Goal: Task Accomplishment & Management: Complete application form

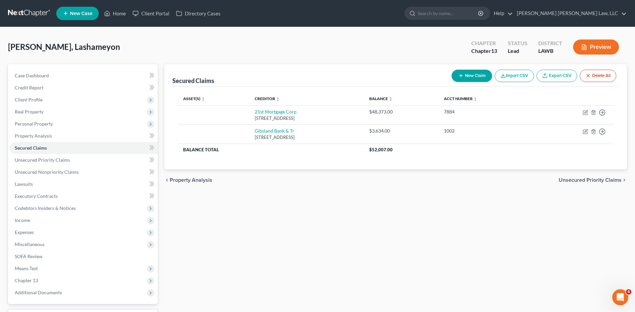
click at [19, 14] on link at bounding box center [29, 13] width 43 height 12
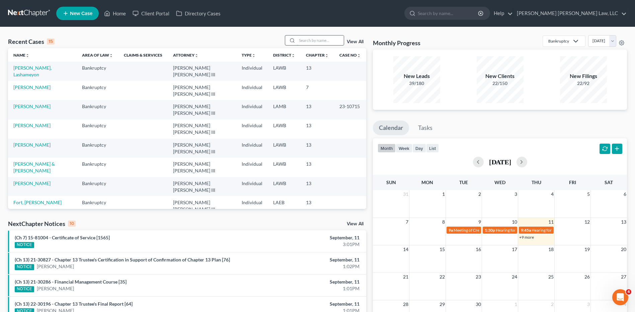
click at [303, 40] on input "search" at bounding box center [320, 41] width 47 height 10
click at [328, 39] on input "search" at bounding box center [320, 41] width 47 height 10
type input "[PERSON_NAME]"
click at [28, 71] on link "[PERSON_NAME]" at bounding box center [31, 68] width 37 height 6
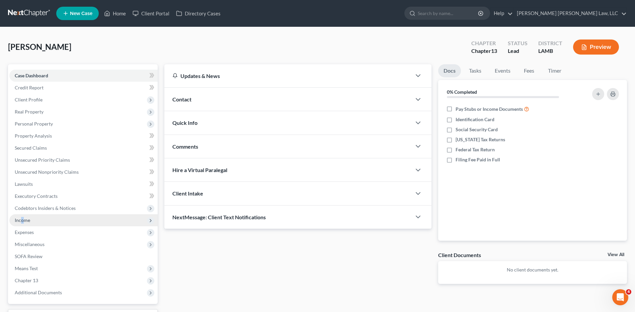
click at [23, 215] on span "Income" at bounding box center [83, 220] width 148 height 12
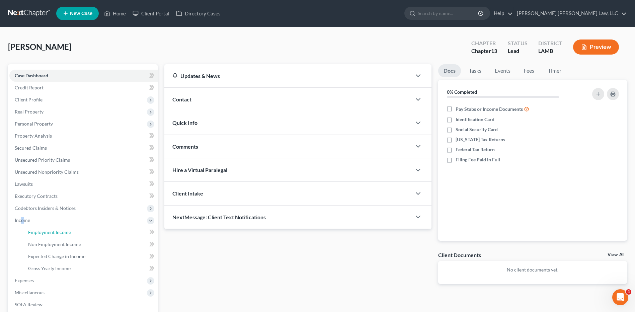
drag, startPoint x: 23, startPoint y: 215, endPoint x: 161, endPoint y: 207, distance: 138.9
click at [41, 235] on link "Employment Income" at bounding box center [90, 232] width 135 height 12
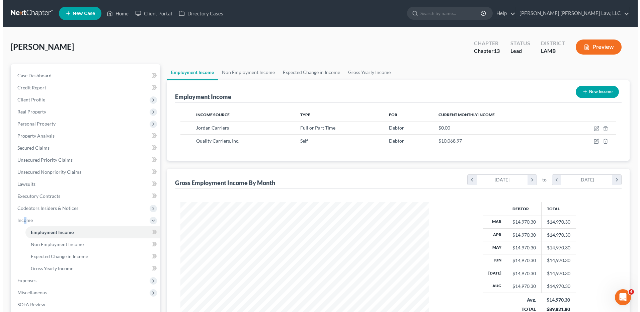
scroll to position [124, 262]
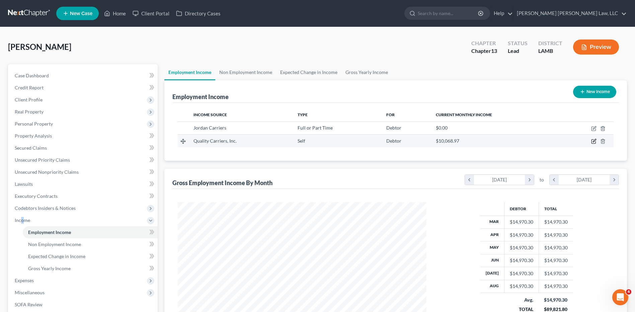
click at [594, 142] on icon "button" at bounding box center [594, 140] width 3 height 3
select select "1"
select select "9"
select select "0"
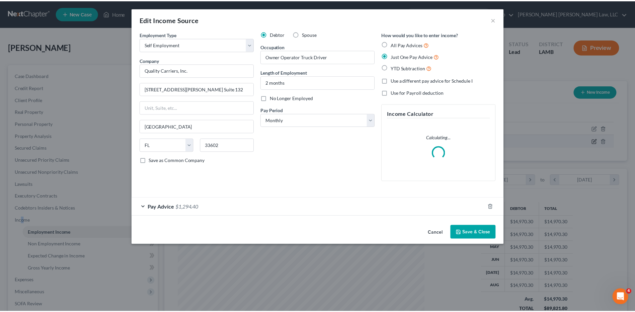
scroll to position [125, 265]
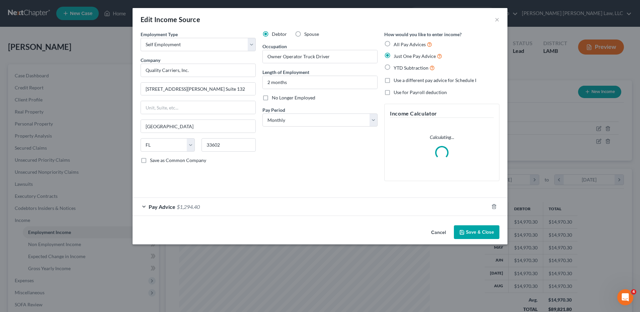
click at [272, 96] on label "No Longer Employed" at bounding box center [294, 97] width 44 height 7
click at [275, 96] on input "No Longer Employed" at bounding box center [277, 96] width 4 height 4
checkbox input "true"
click at [476, 234] on button "Save & Close" at bounding box center [477, 232] width 46 height 14
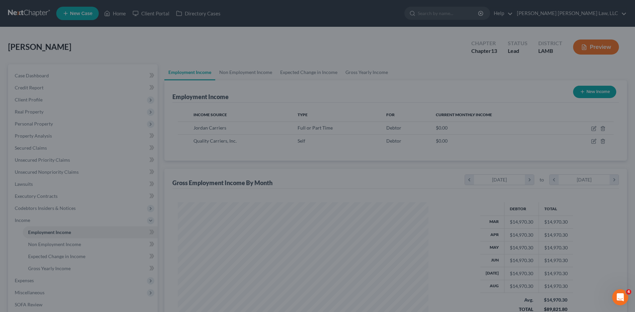
scroll to position [124, 262]
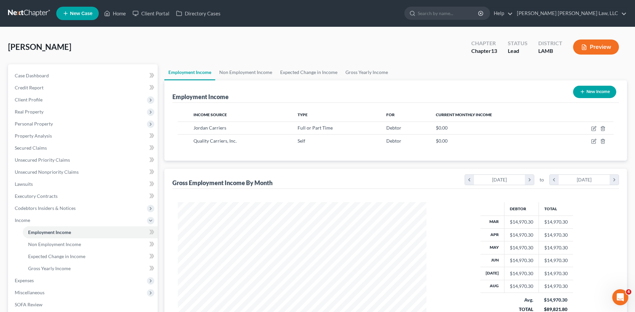
click at [585, 92] on button "New Income" at bounding box center [594, 92] width 43 height 12
select select "0"
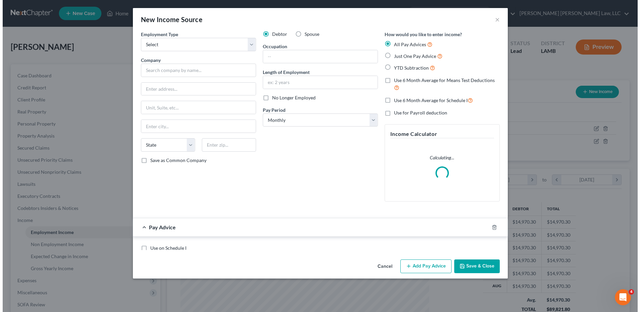
scroll to position [125, 265]
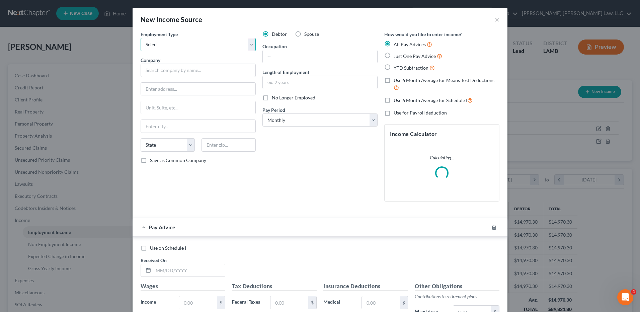
click at [170, 49] on select "Select Full or [DEMOGRAPHIC_DATA] Employment Self Employment" at bounding box center [198, 44] width 115 height 13
select select "0"
click at [141, 38] on select "Select Full or [DEMOGRAPHIC_DATA] Employment Self Employment" at bounding box center [198, 44] width 115 height 13
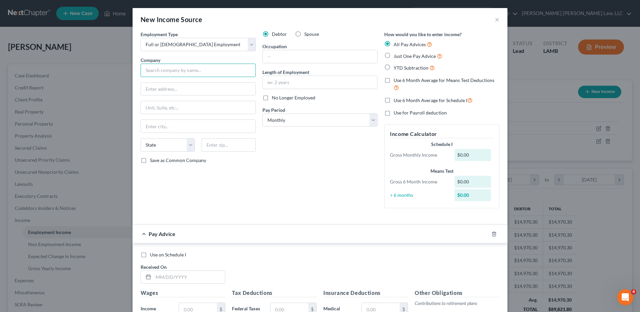
click at [154, 71] on input "text" at bounding box center [198, 70] width 115 height 13
click at [184, 74] on input "River Correctional center LLC" at bounding box center [198, 70] width 115 height 13
type input "River Correctional Center LLC"
type input "[STREET_ADDRESS]"
type input "71334"
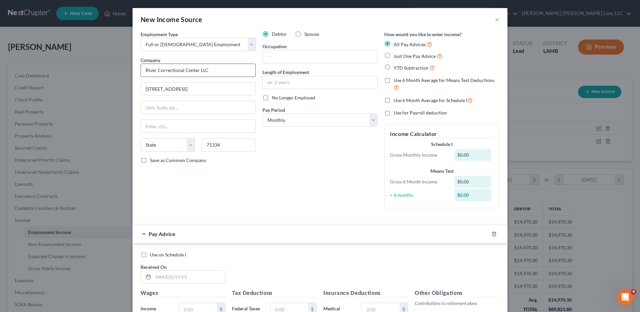
type input "Ferriday"
select select "19"
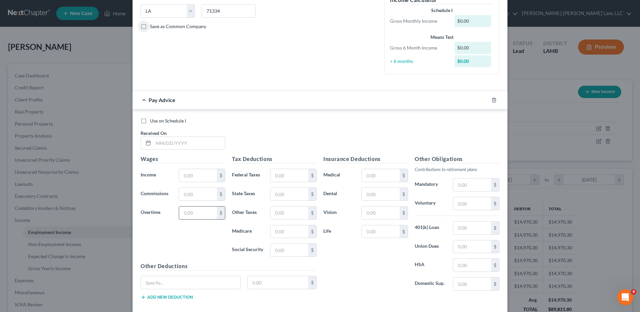
scroll to position [0, 0]
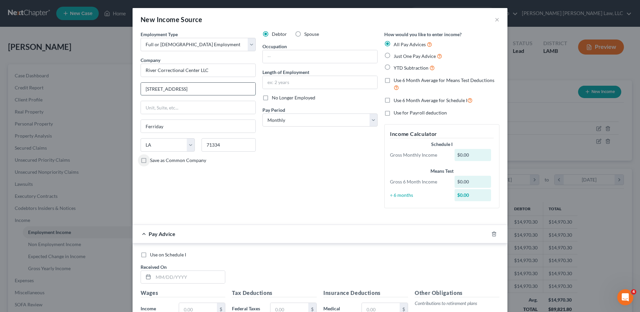
click at [159, 88] on input "[STREET_ADDRESS]" at bounding box center [198, 89] width 115 height 13
type input "[STREET_ADDRESS]"
click at [276, 52] on input "text" at bounding box center [320, 56] width 115 height 13
type input "Transportation Officer"
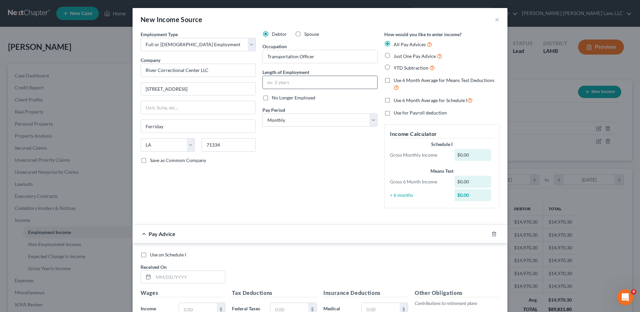
click at [272, 88] on input "text" at bounding box center [320, 82] width 115 height 13
type input "3 weeks"
click at [286, 120] on select "Select Monthly Twice Monthly Every Other Week Weekly" at bounding box center [320, 120] width 115 height 13
select select "2"
click at [263, 114] on select "Select Monthly Twice Monthly Every Other Week Weekly" at bounding box center [320, 120] width 115 height 13
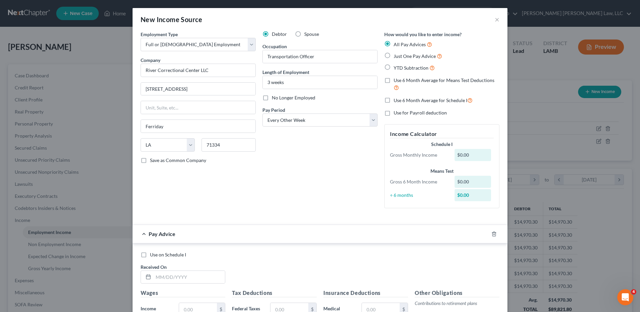
click at [394, 57] on label "Just One Pay Advice" at bounding box center [418, 56] width 49 height 8
click at [397, 57] on input "Just One Pay Advice" at bounding box center [399, 54] width 4 height 4
radio input "true"
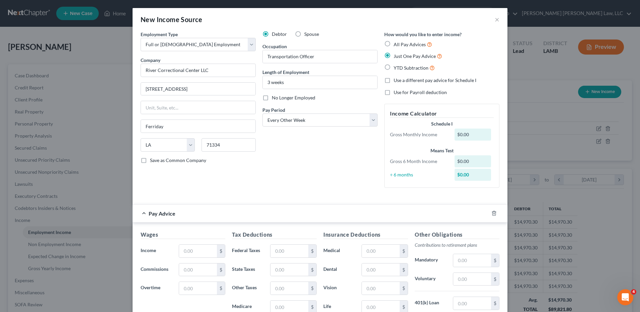
click at [394, 81] on label "Use a different pay advice for Schedule I" at bounding box center [435, 80] width 83 height 7
click at [397, 81] on input "Use a different pay advice for Schedule I" at bounding box center [399, 79] width 4 height 4
checkbox input "true"
click at [394, 65] on label "YTD Subtraction" at bounding box center [414, 68] width 41 height 8
click at [397, 65] on input "YTD Subtraction" at bounding box center [399, 66] width 4 height 4
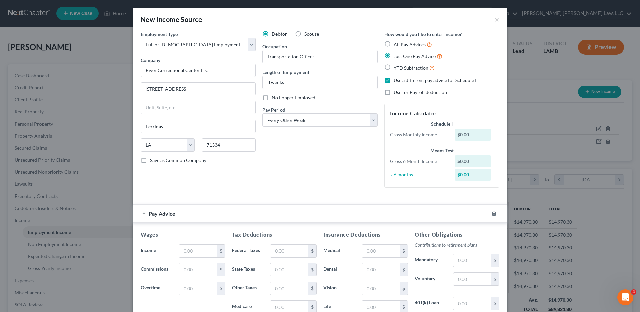
radio input "true"
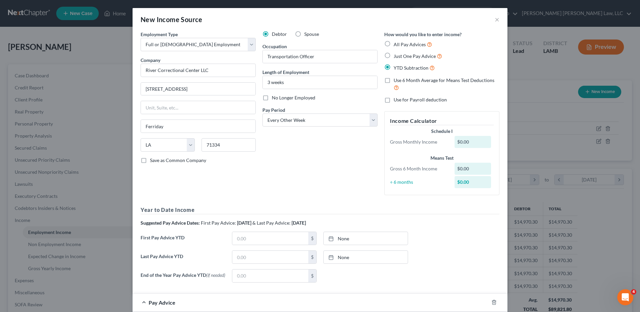
click at [394, 56] on label "Just One Pay Advice" at bounding box center [418, 56] width 49 height 8
click at [397, 56] on input "Just One Pay Advice" at bounding box center [399, 54] width 4 height 4
radio input "true"
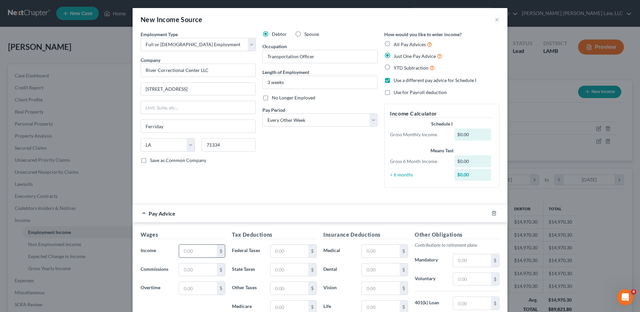
click at [186, 252] on input "text" at bounding box center [198, 251] width 38 height 13
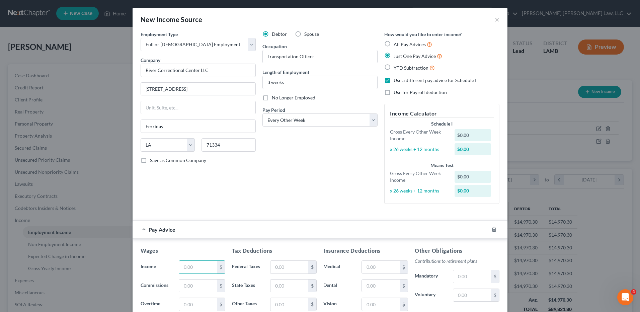
click at [394, 43] on label "All Pay Advices" at bounding box center [413, 45] width 39 height 8
click at [397, 43] on input "All Pay Advices" at bounding box center [399, 43] width 4 height 4
radio input "true"
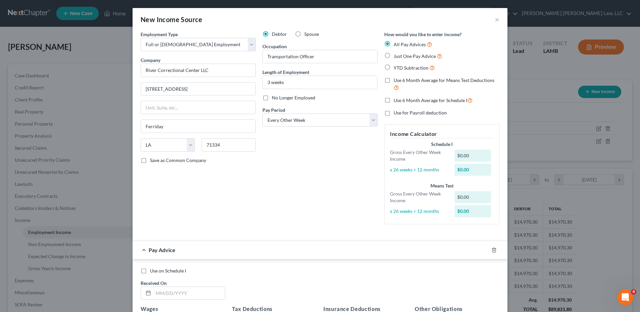
click at [394, 98] on label "Use 6 Month Average for Schedule I" at bounding box center [433, 100] width 79 height 8
click at [397, 98] on input "Use 6 Month Average for Schedule I" at bounding box center [399, 98] width 4 height 4
checkbox input "true"
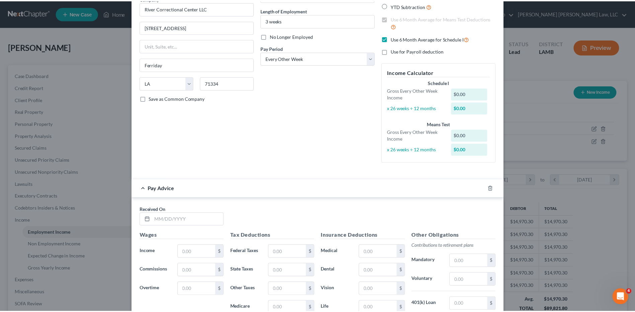
scroll to position [167, 0]
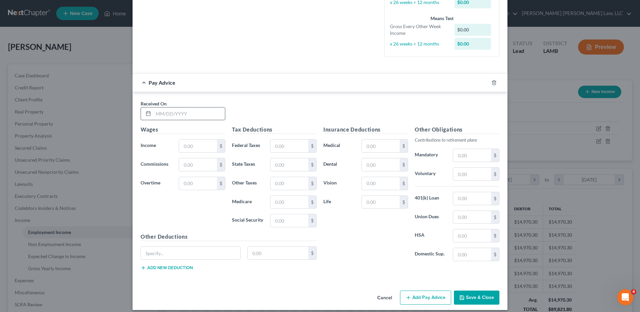
click at [171, 116] on input "text" at bounding box center [189, 114] width 72 height 13
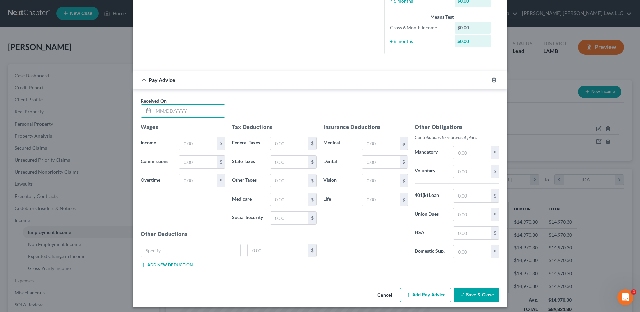
click at [381, 297] on button "Cancel" at bounding box center [384, 295] width 25 height 13
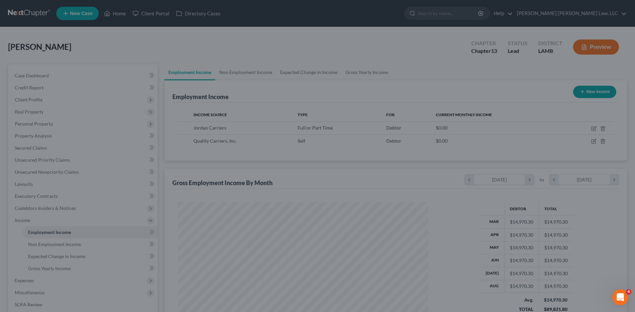
scroll to position [334798, 334660]
